Goal: Task Accomplishment & Management: Use online tool/utility

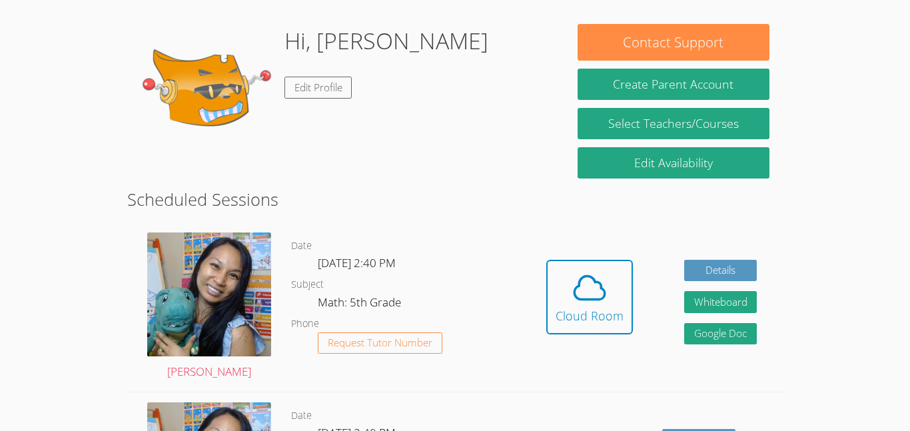
scroll to position [238, 0]
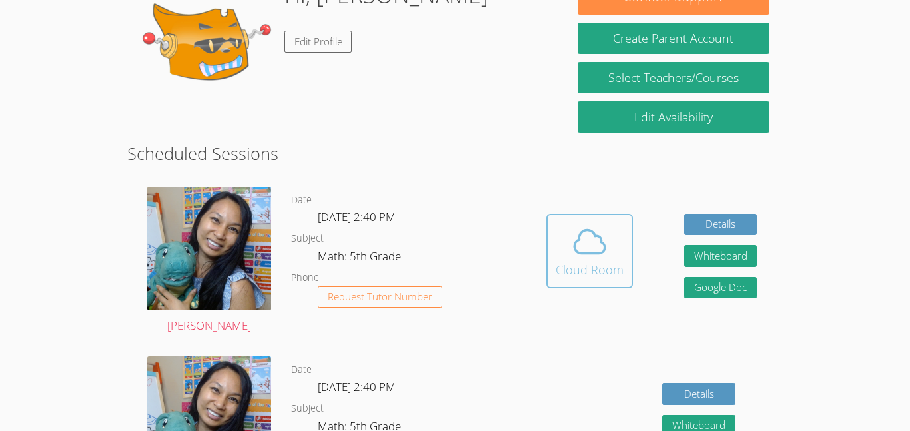
click at [571, 266] on div "Cloud Room" at bounding box center [589, 269] width 68 height 19
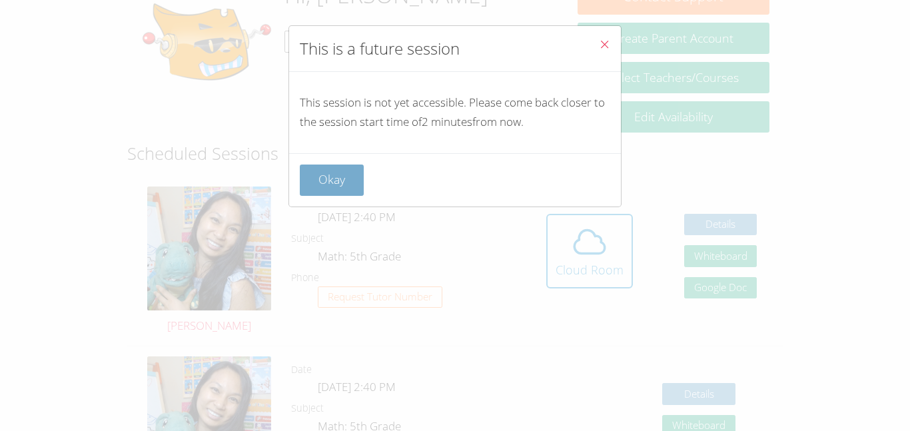
click at [326, 172] on button "Okay" at bounding box center [332, 180] width 64 height 31
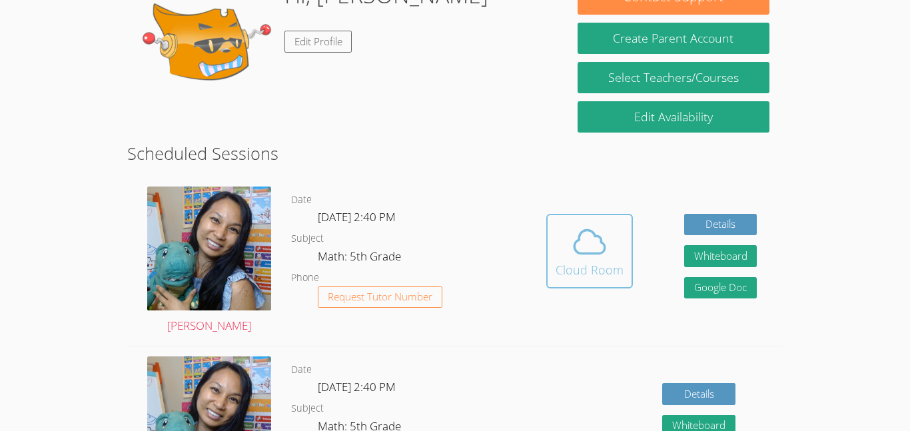
click at [583, 240] on icon at bounding box center [589, 241] width 37 height 37
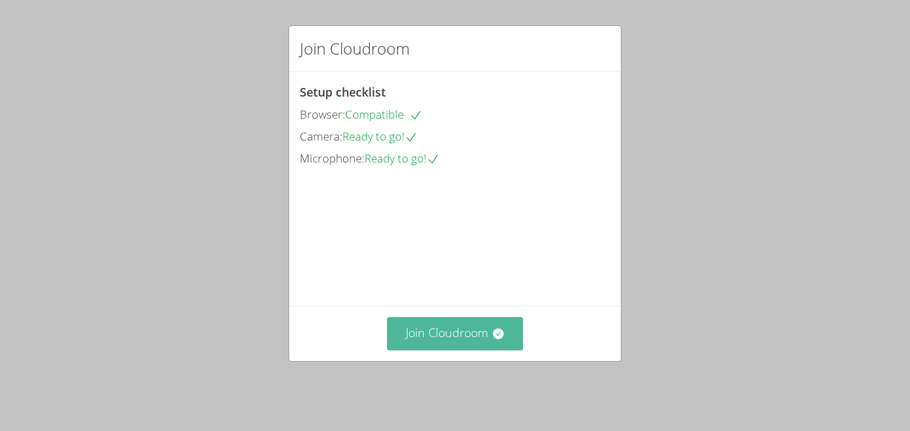
click at [433, 336] on button "Join Cloudroom" at bounding box center [455, 333] width 137 height 33
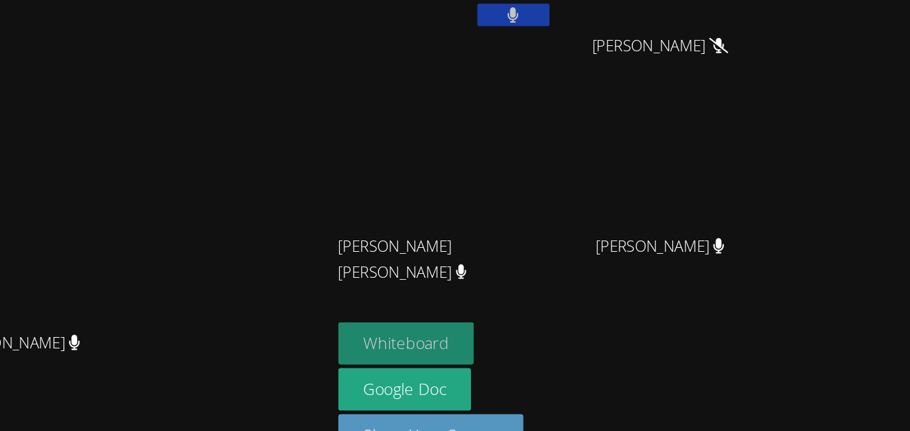
click at [561, 327] on button "Whiteboard" at bounding box center [510, 328] width 101 height 31
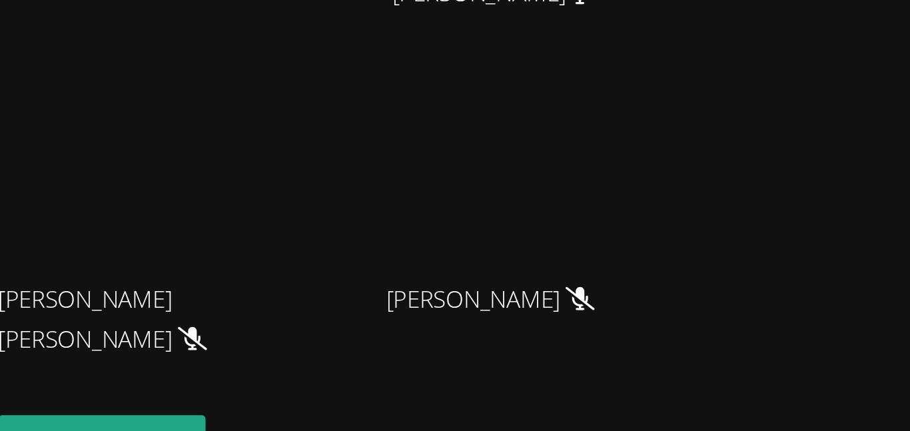
click at [777, 200] on video at bounding box center [703, 197] width 159 height 89
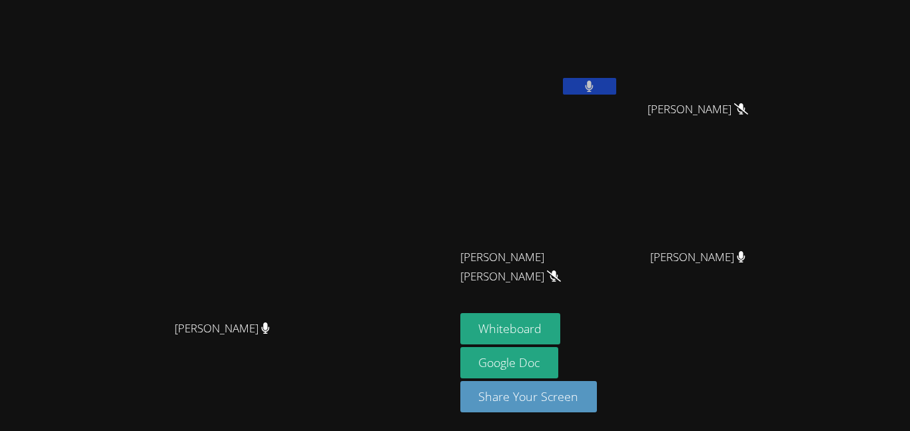
click at [593, 81] on icon at bounding box center [589, 86] width 9 height 11
click at [616, 83] on button at bounding box center [589, 86] width 53 height 17
click at [593, 81] on icon at bounding box center [589, 86] width 9 height 11
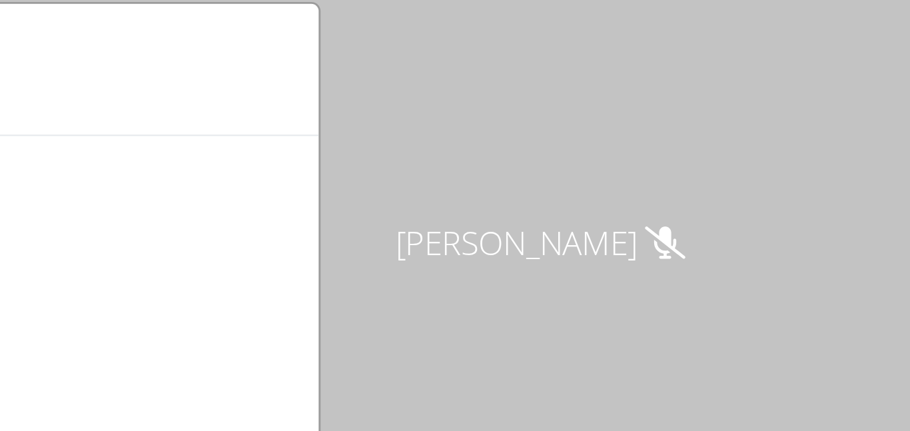
click at [698, 96] on div "How is your session going? Don't Understand Kinda Understand Completely Underst…" at bounding box center [455, 215] width 910 height 431
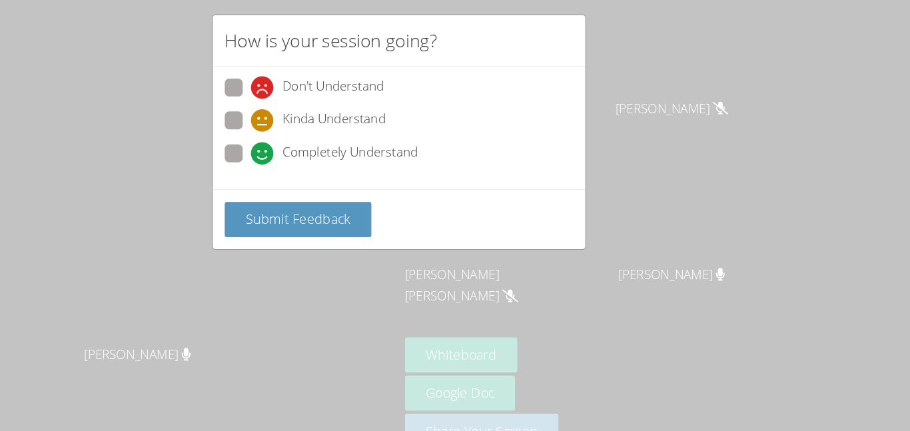
click at [311, 158] on label "Completely Understand" at bounding box center [386, 150] width 172 height 18
click at [323, 153] on input "Completely Understand" at bounding box center [328, 146] width 11 height 11
radio input "true"
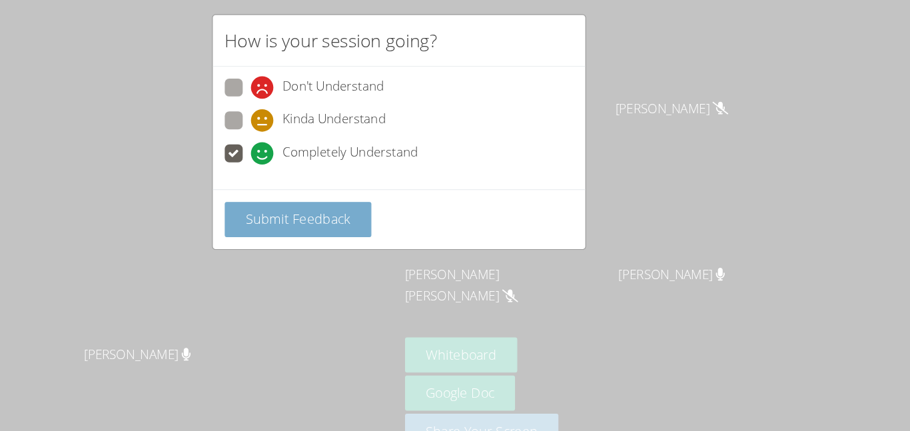
click at [332, 218] on button "Submit Feedback" at bounding box center [365, 207] width 131 height 31
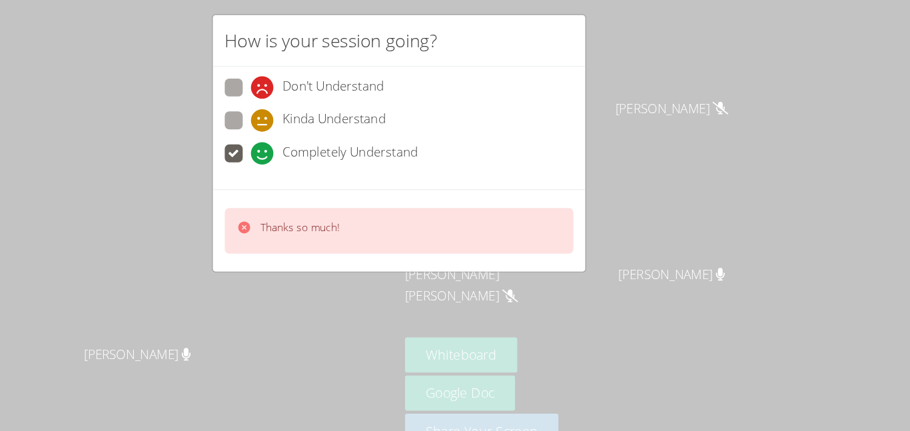
click at [335, 223] on div "Thanks so much!" at bounding box center [367, 217] width 70 height 19
click at [563, 78] on button at bounding box center [589, 86] width 53 height 17
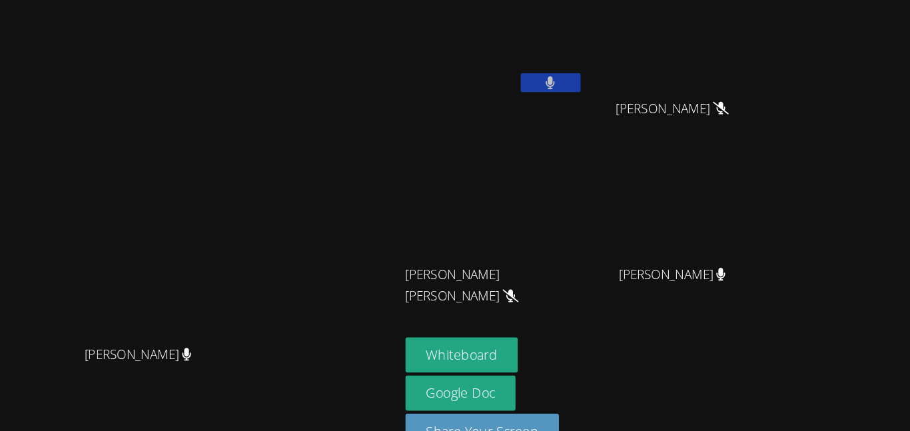
click at [563, 78] on button at bounding box center [589, 86] width 53 height 17
click at [616, 92] on button at bounding box center [589, 86] width 53 height 17
click at [593, 91] on icon at bounding box center [589, 86] width 9 height 11
